Goal: Navigation & Orientation: Find specific page/section

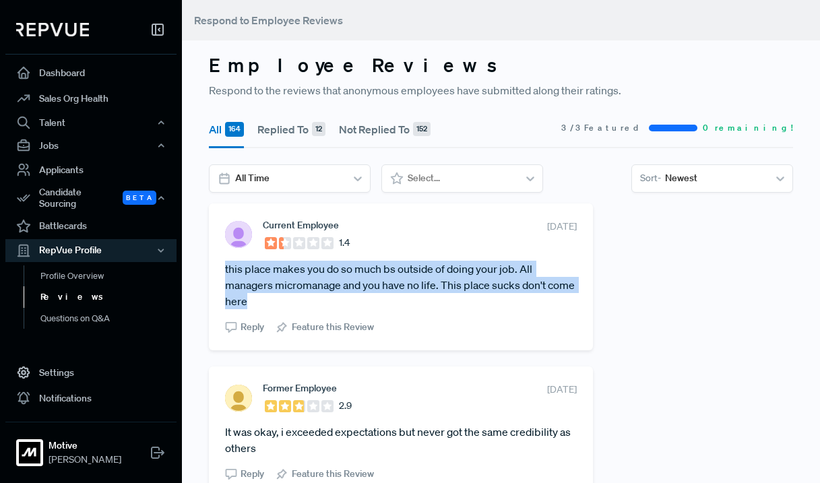
click at [65, 294] on link "Reviews" at bounding box center [109, 297] width 171 height 22
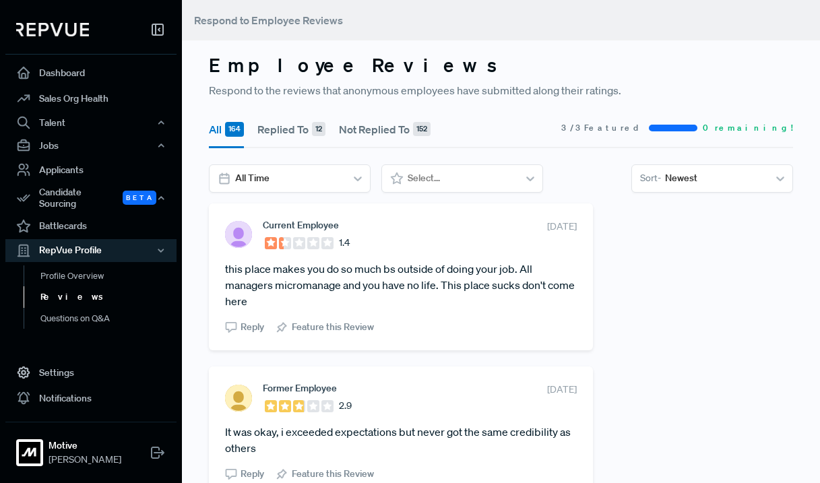
click at [319, 309] on section "Current Employee 1.4 [DATE] this place makes you do so much bs outside of doing…" at bounding box center [401, 277] width 352 height 115
click at [94, 269] on link "Profile Overview" at bounding box center [109, 283] width 171 height 34
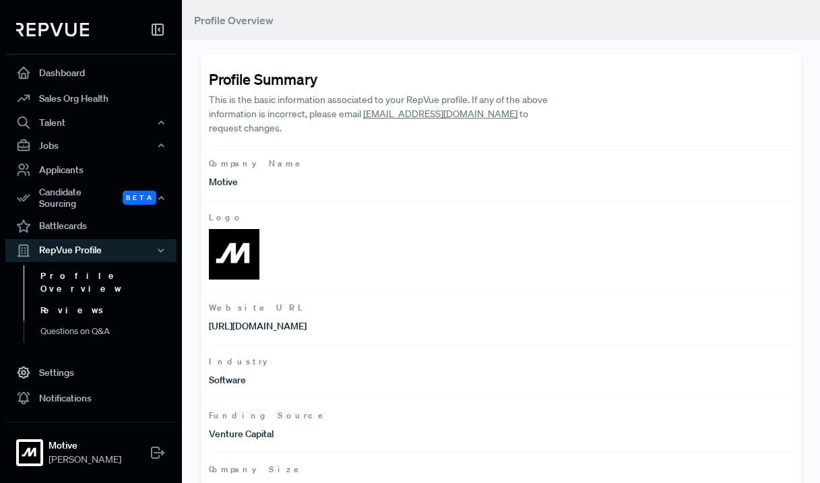
click at [69, 300] on link "Reviews" at bounding box center [109, 311] width 171 height 22
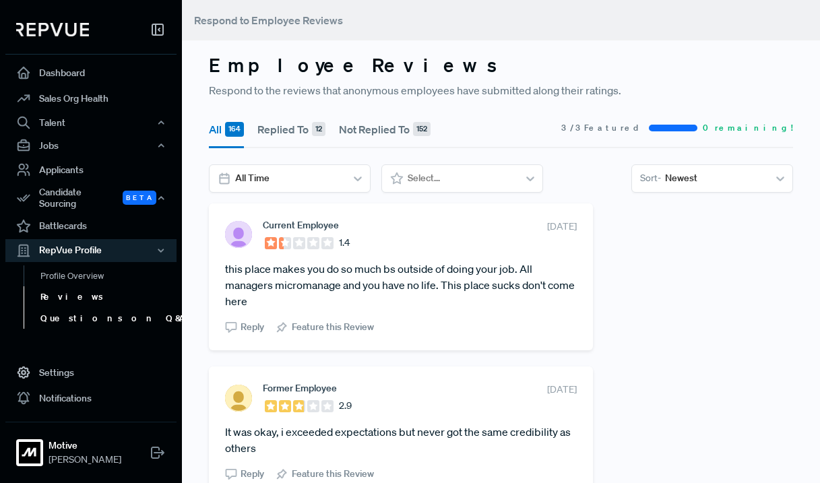
click at [89, 311] on link "Questions on Q&A" at bounding box center [109, 319] width 171 height 22
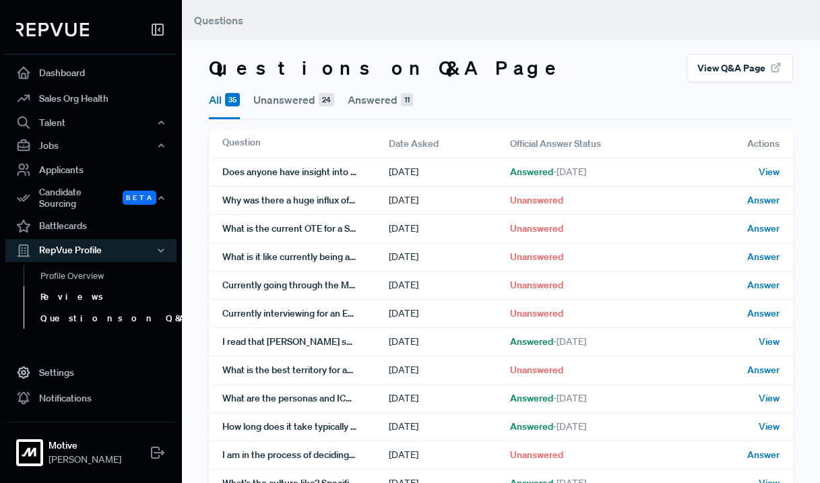
click at [75, 292] on link "Reviews" at bounding box center [109, 297] width 171 height 22
